Goal: Task Accomplishment & Management: Manage account settings

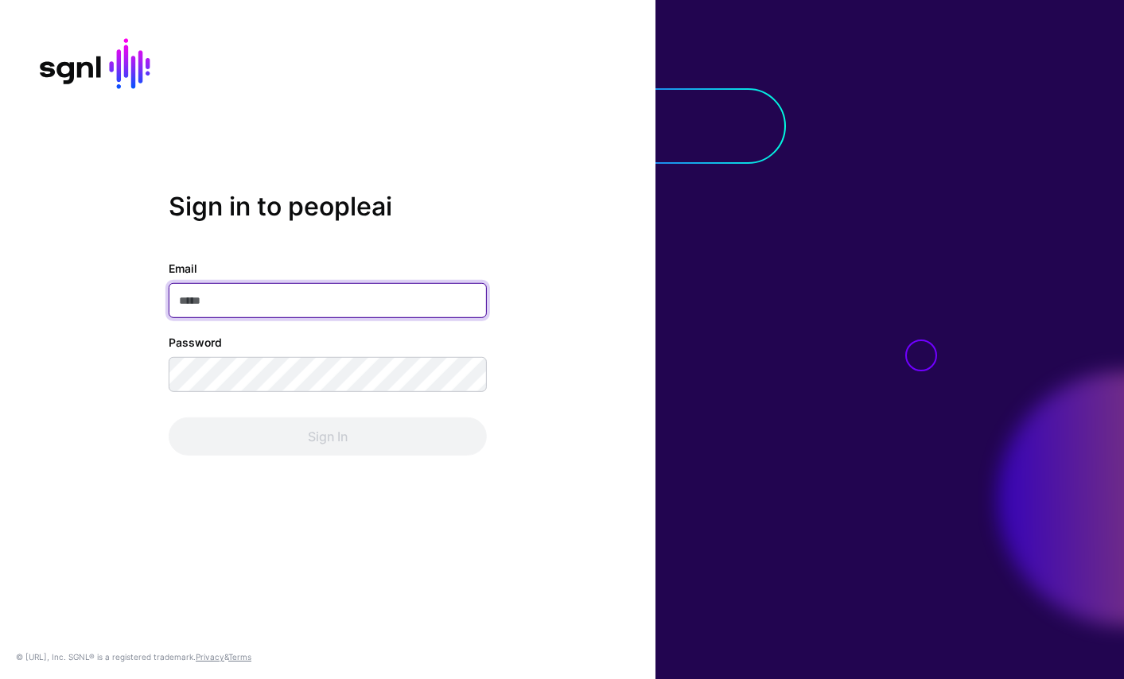
click at [314, 290] on input "Email" at bounding box center [328, 300] width 318 height 35
click at [0, 679] on com-1password-button at bounding box center [0, 679] width 0 height 0
click at [343, 292] on input "Email" at bounding box center [328, 300] width 318 height 35
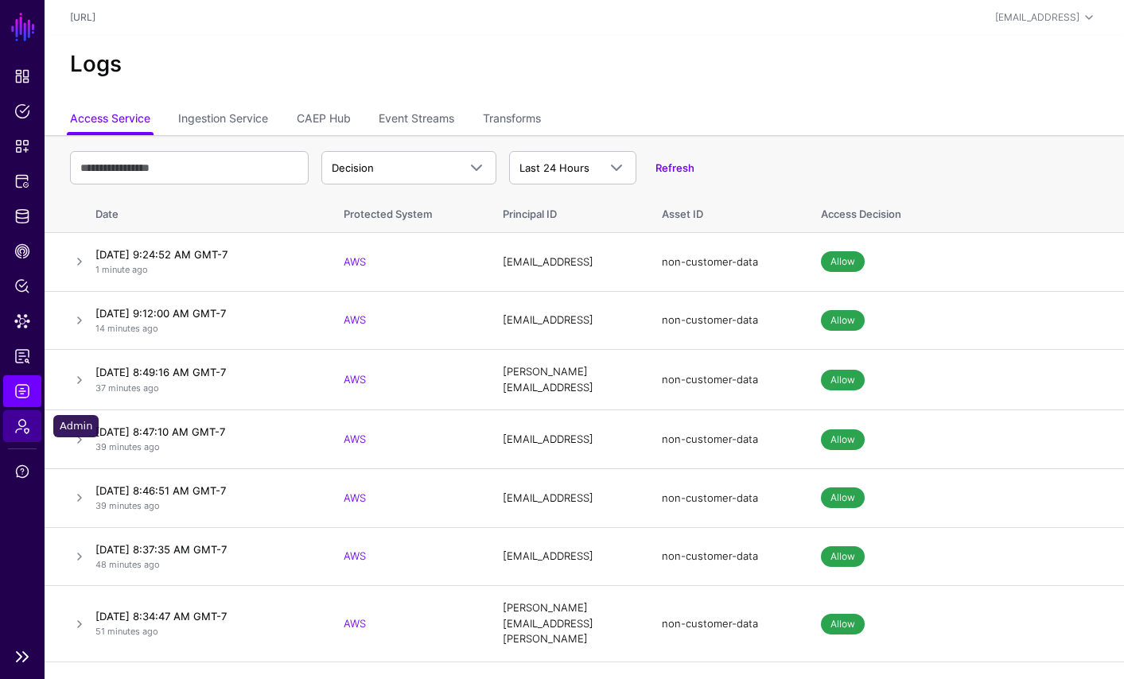
click at [21, 415] on link "Admin" at bounding box center [22, 427] width 38 height 32
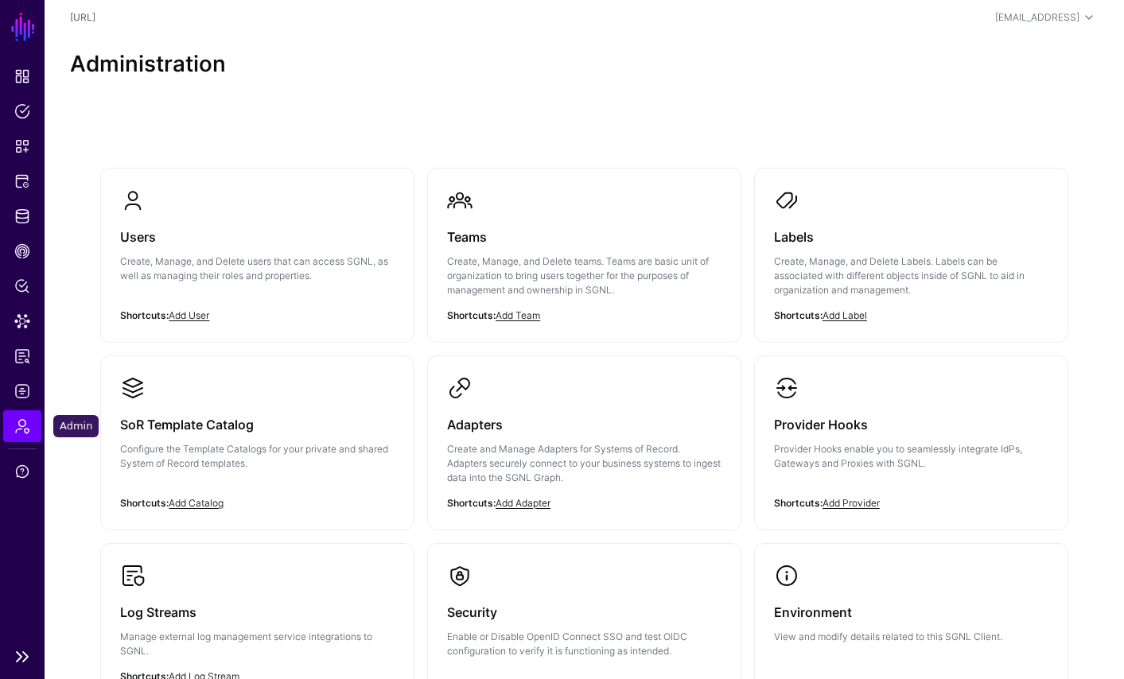
click at [21, 422] on span "Admin" at bounding box center [22, 427] width 16 height 16
click at [140, 238] on h3 "Users" at bounding box center [257, 237] width 275 height 22
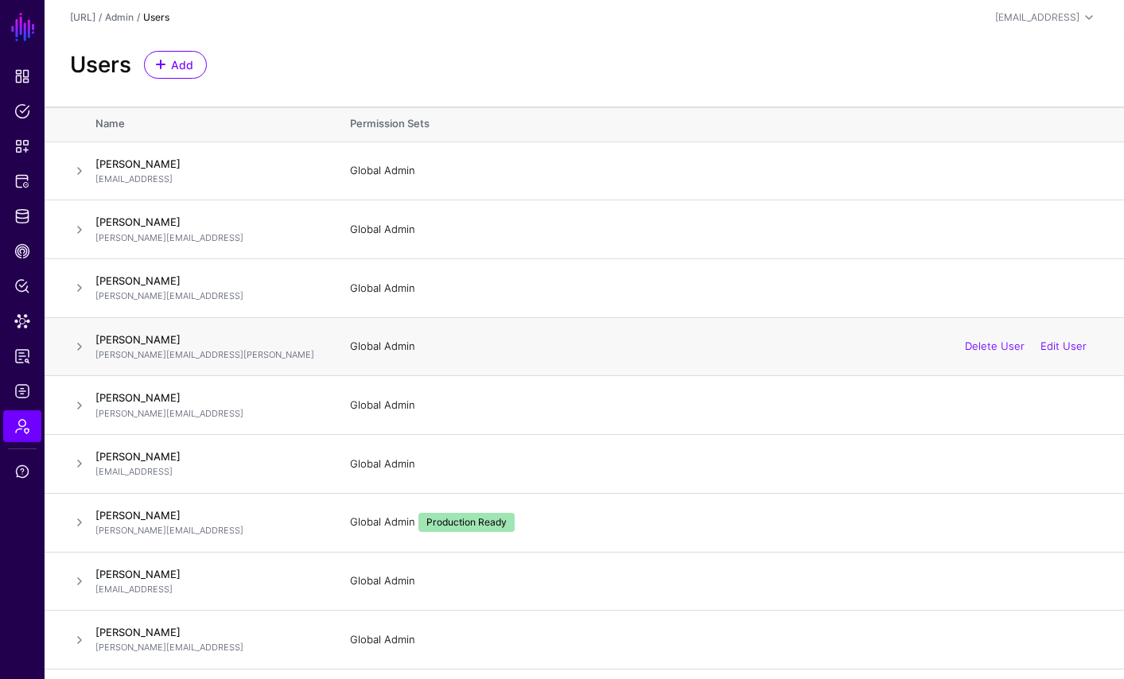
scroll to position [1, 0]
click at [1062, 461] on link "Edit User" at bounding box center [1064, 463] width 46 height 13
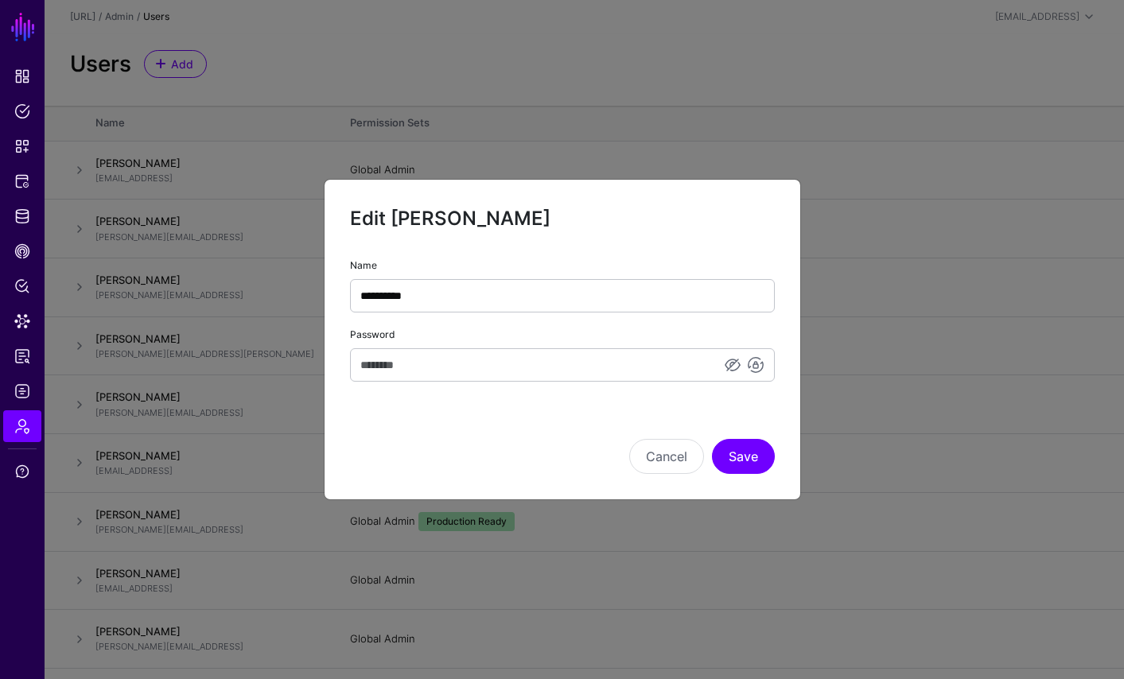
click at [559, 402] on div "Cancel Save" at bounding box center [562, 435] width 425 height 80
click at [399, 365] on input "Password" at bounding box center [562, 364] width 425 height 33
paste input "**********"
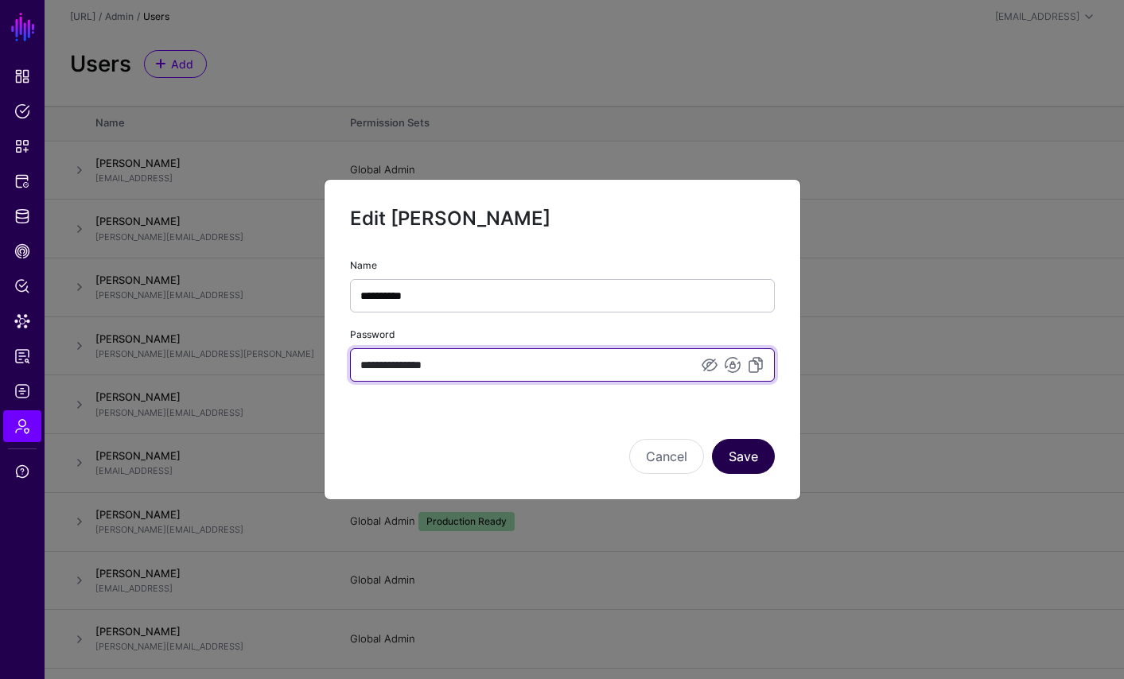
type input "**********"
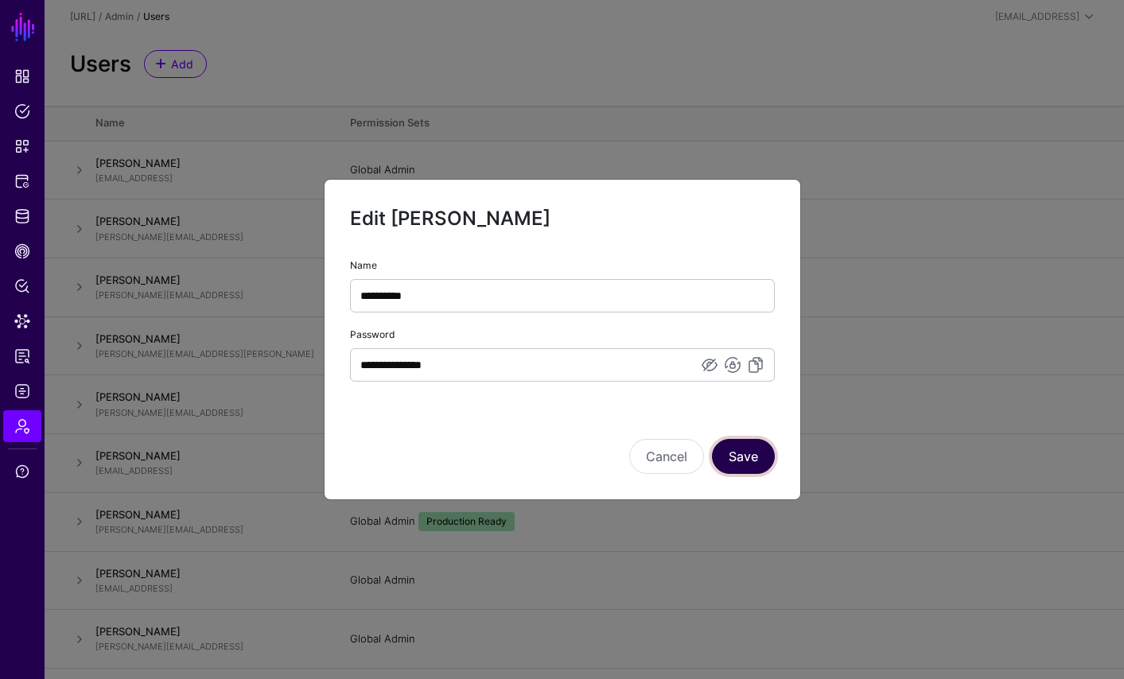
click at [745, 465] on button "Save" at bounding box center [743, 456] width 63 height 35
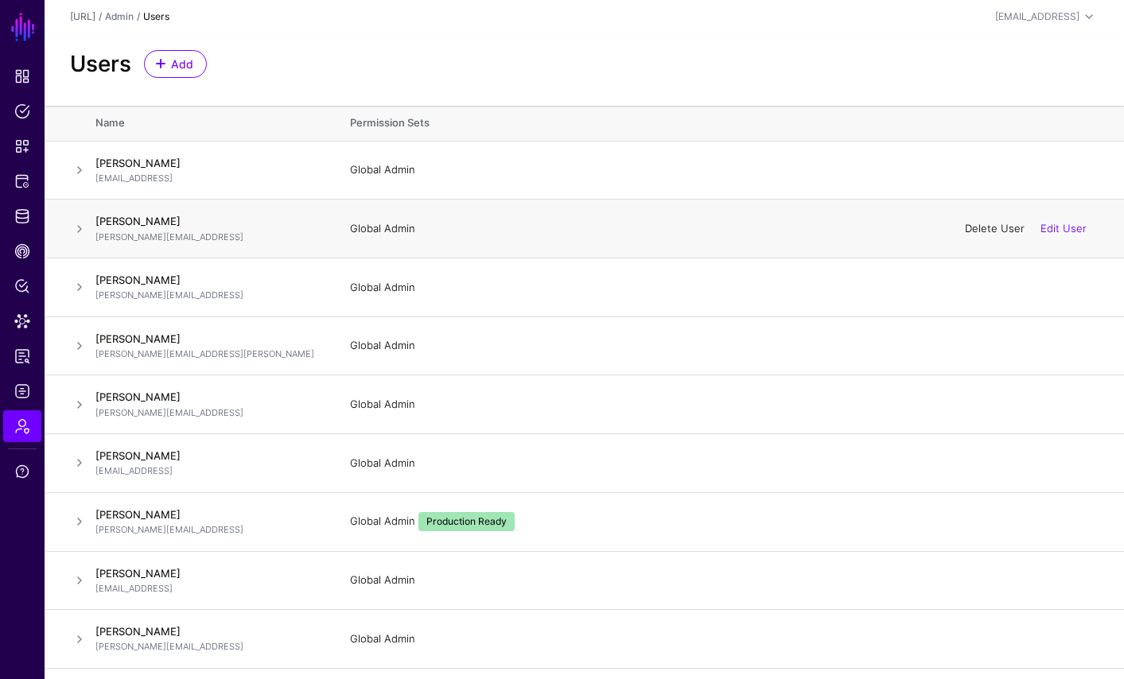
click at [999, 224] on link "Delete User" at bounding box center [995, 228] width 60 height 13
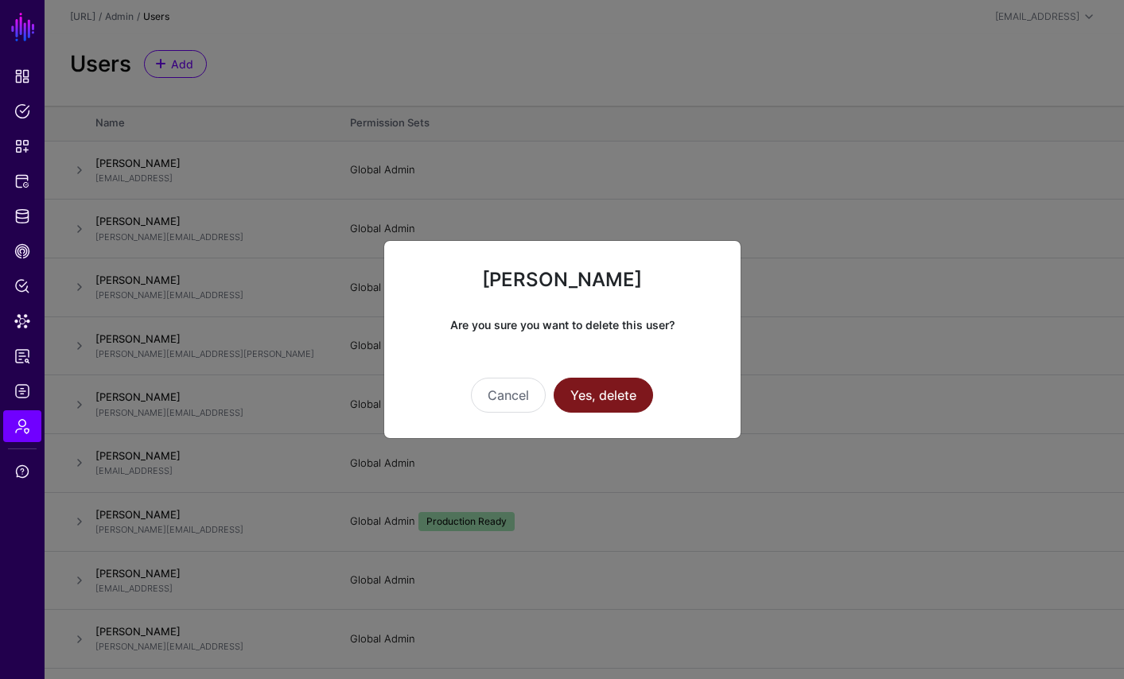
click at [597, 390] on button "Yes, delete" at bounding box center [603, 395] width 99 height 35
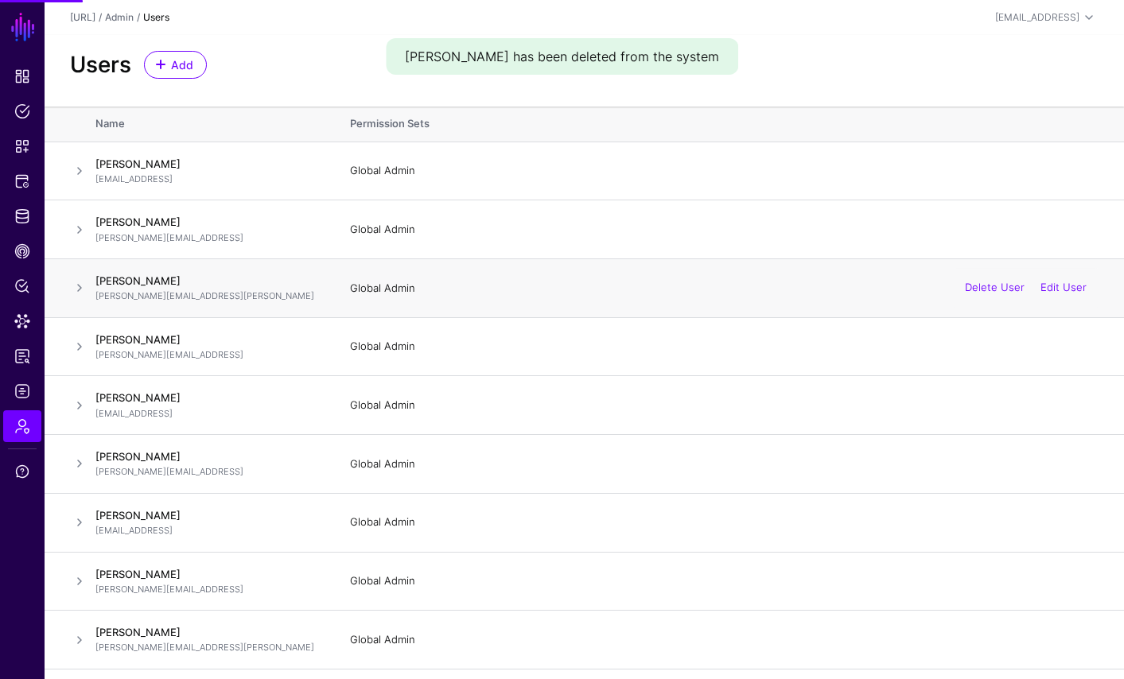
scroll to position [0, 0]
